Goal: Information Seeking & Learning: Learn about a topic

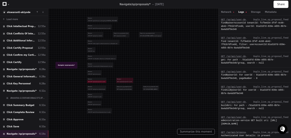
scroll to position [33, 0]
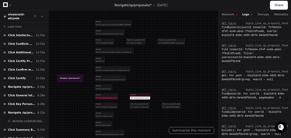
click at [135, 97] on div "GET /sp/api/proposals/<uuid>" at bounding box center [140, 97] width 20 height 3
click at [109, 97] on div "403 GET /sp/api/proposals/<uuid>" at bounding box center [106, 97] width 23 height 3
click at [233, 15] on button "Network" at bounding box center [229, 14] width 16 height 4
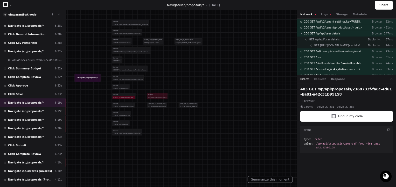
scroll to position [60, 0]
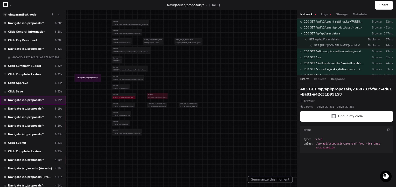
click at [38, 97] on div "Navigate /sp/proposals/* 6:19a" at bounding box center [33, 100] width 66 height 9
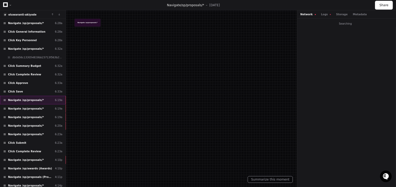
click at [38, 97] on div "Navigate /sp/proposals/* 6:19a" at bounding box center [33, 100] width 66 height 9
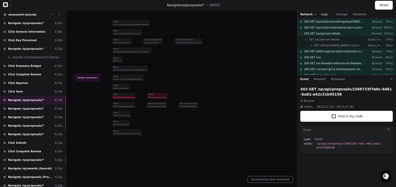
click at [325, 16] on button "Logs" at bounding box center [326, 14] width 10 height 4
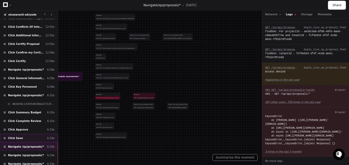
scroll to position [0, 0]
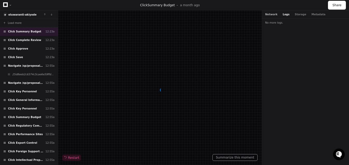
click at [268, 13] on button "Network" at bounding box center [271, 14] width 12 height 4
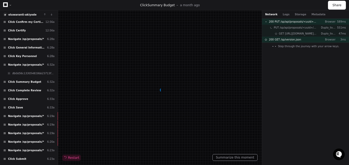
scroll to position [200, 0]
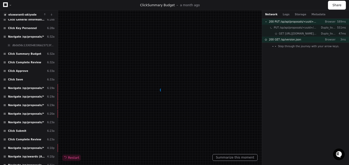
click at [26, 86] on span "Navigate /sp/proposals/*" at bounding box center [26, 88] width 36 height 4
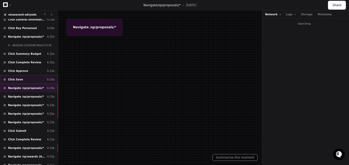
scroll to position [310, 0]
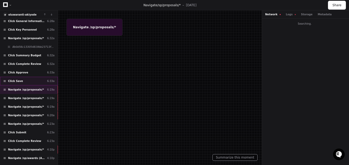
click at [26, 78] on div "Click Save 6:33a" at bounding box center [29, 81] width 58 height 9
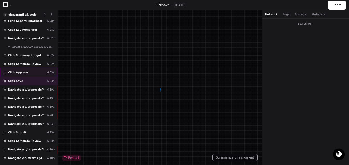
click at [28, 70] on div "Click Approve 6:33a" at bounding box center [29, 72] width 58 height 9
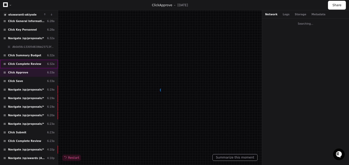
click at [29, 61] on div "Click Complete Review 6:32a" at bounding box center [29, 64] width 58 height 9
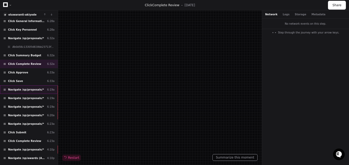
click at [28, 88] on span "Navigate /sp/proposals/*" at bounding box center [26, 90] width 36 height 4
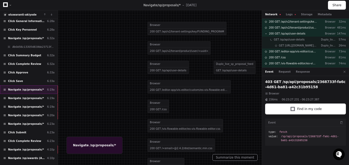
click at [28, 88] on span "Navigate /sp/proposals/*" at bounding box center [26, 90] width 36 height 4
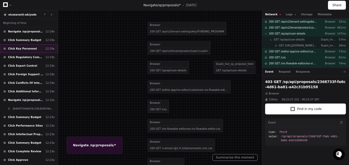
click at [37, 52] on div "Click Key Personnel 12:19a" at bounding box center [29, 48] width 58 height 9
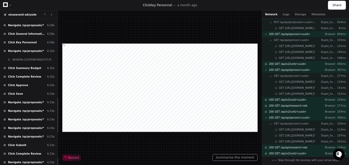
scroll to position [257, 0]
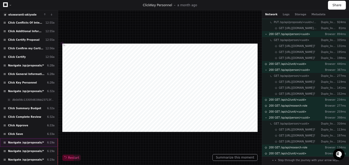
click at [42, 138] on div "Navigate /sp/proposals/* 6:19a" at bounding box center [29, 142] width 58 height 9
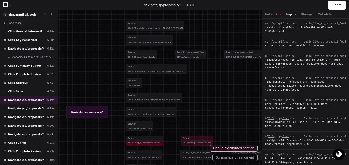
scroll to position [225, 0]
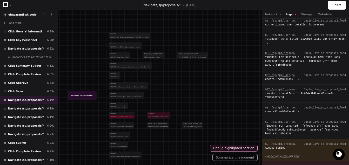
drag, startPoint x: 243, startPoint y: 92, endPoint x: 187, endPoint y: 81, distance: 56.9
click at [187, 81] on div at bounding box center [123, 63] width 179 height 84
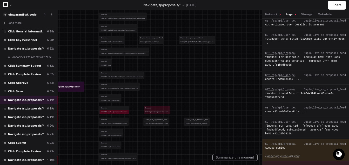
drag, startPoint x: 168, startPoint y: 76, endPoint x: 174, endPoint y: 66, distance: 10.9
click at [174, 66] on div at bounding box center [115, 48] width 209 height 99
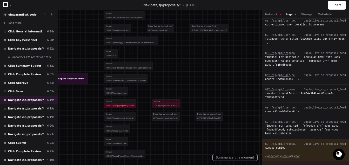
drag, startPoint x: 186, startPoint y: 94, endPoint x: 201, endPoint y: 86, distance: 17.0
click at [201, 86] on div at bounding box center [122, 38] width 226 height 107
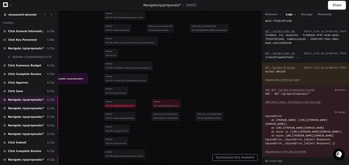
scroll to position [0, 0]
